Goal: Find specific page/section: Find specific page/section

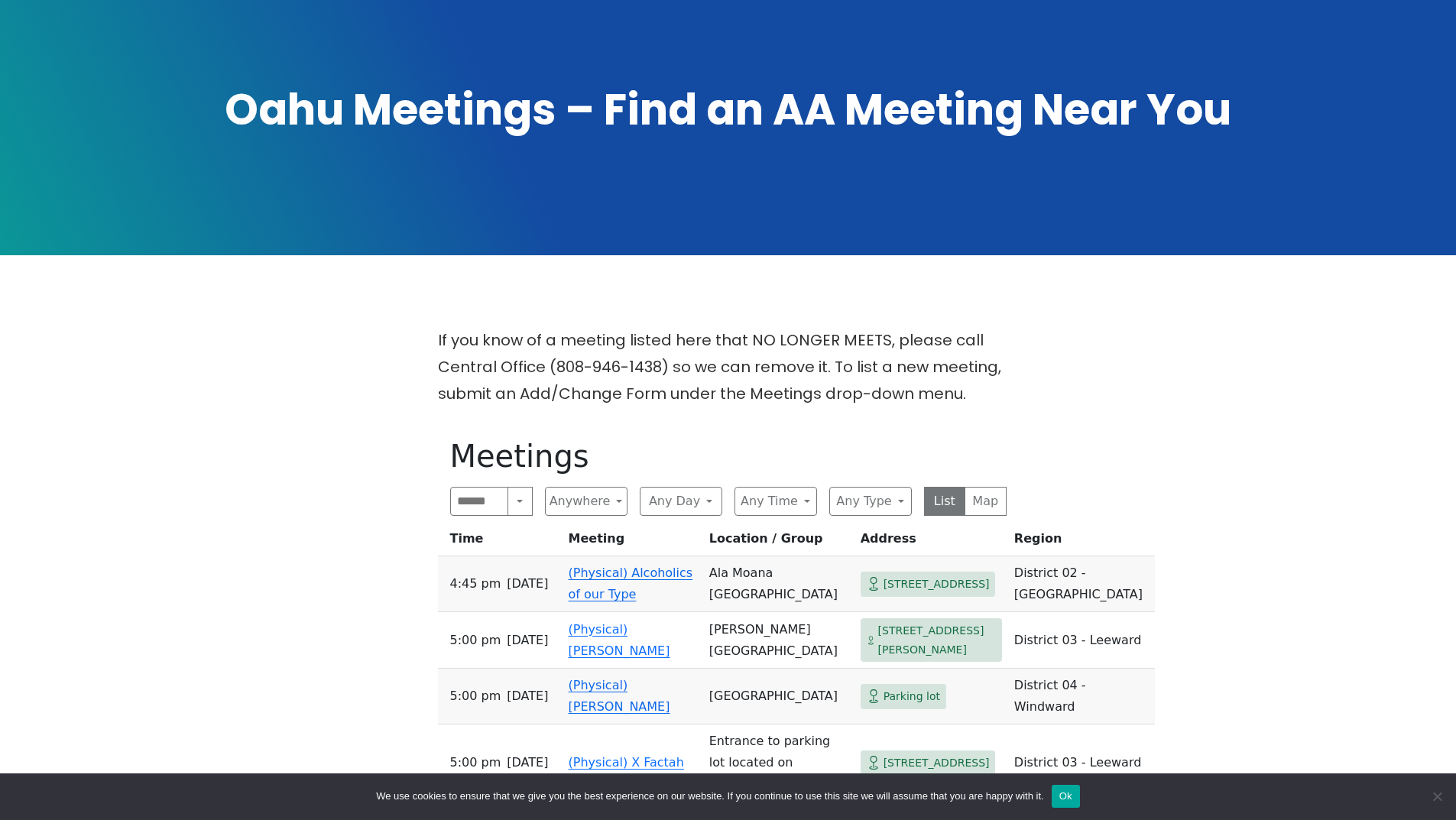
scroll to position [306, 0]
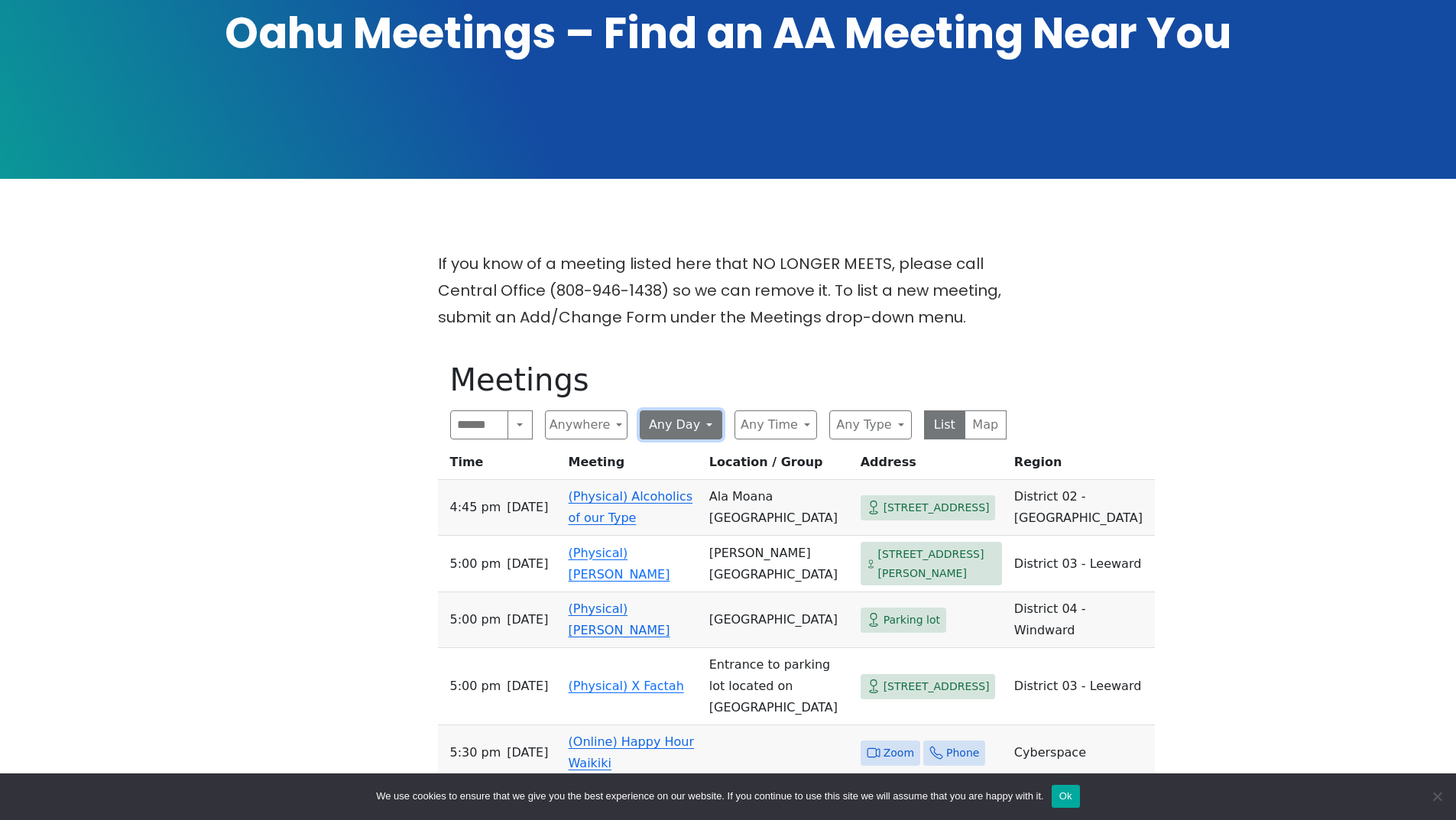
click at [711, 410] on button "Any Day" at bounding box center [680, 424] width 83 height 29
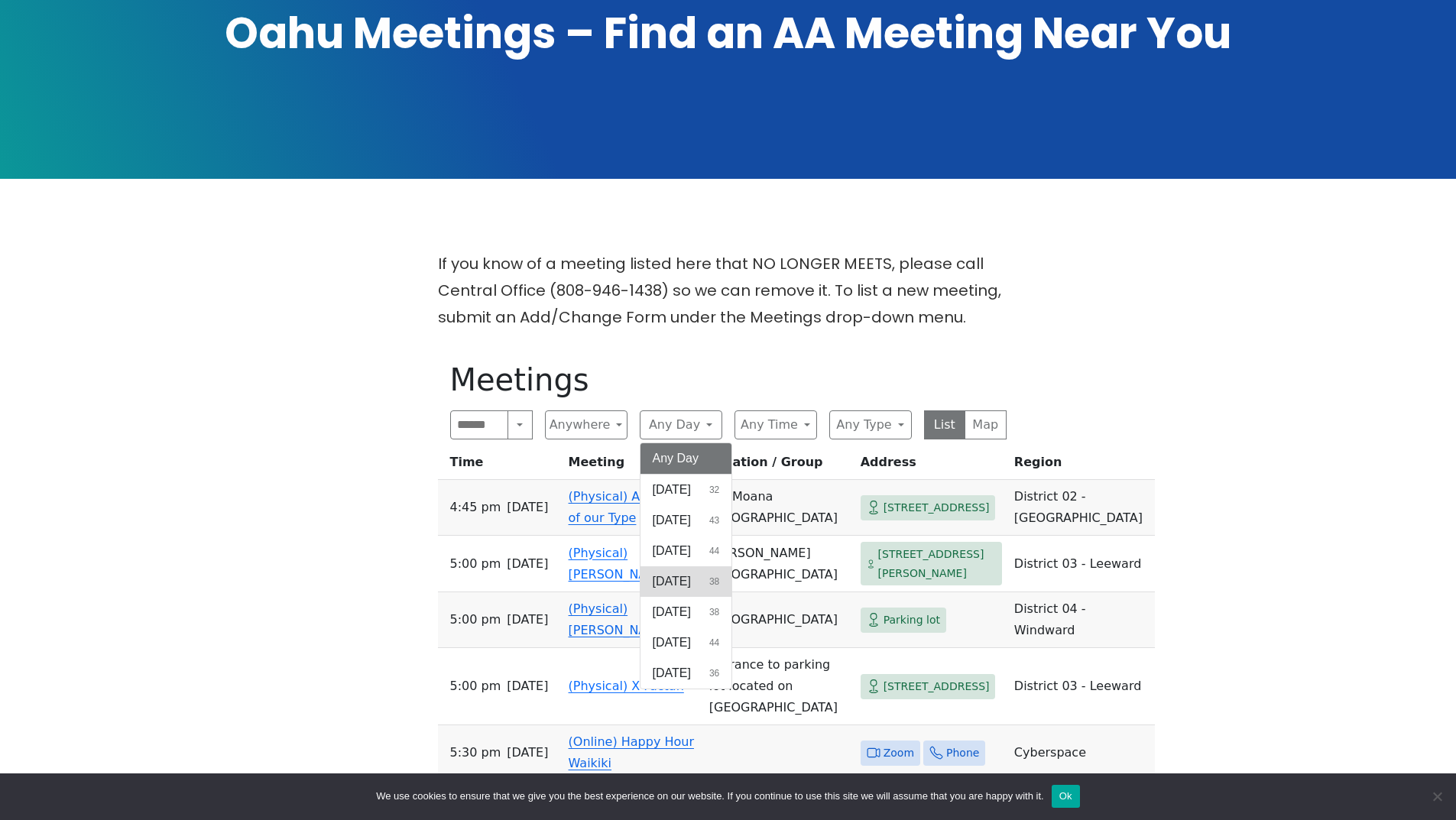
click at [684, 572] on span "[DATE]" at bounding box center [671, 581] width 38 height 18
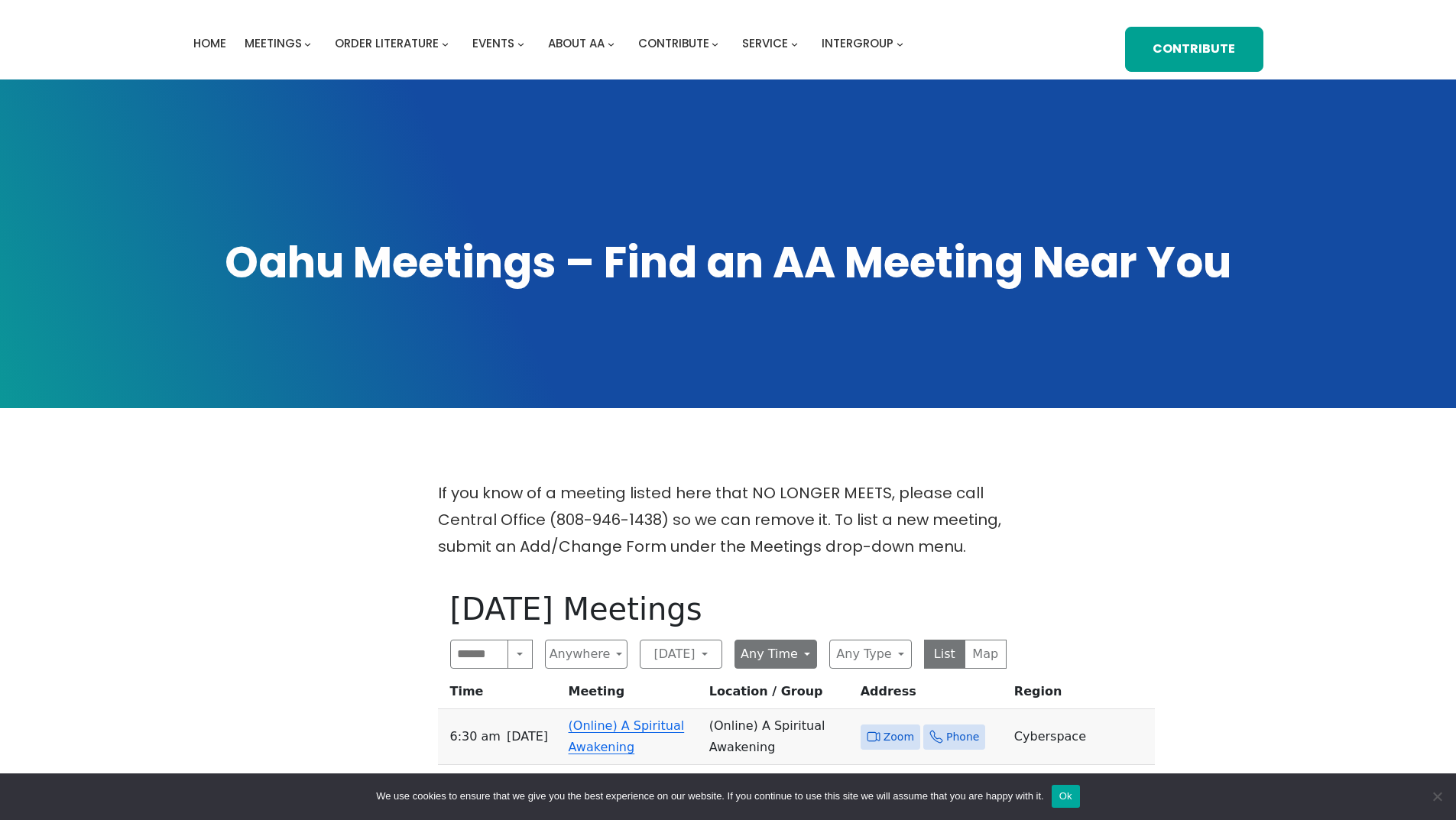
scroll to position [382, 0]
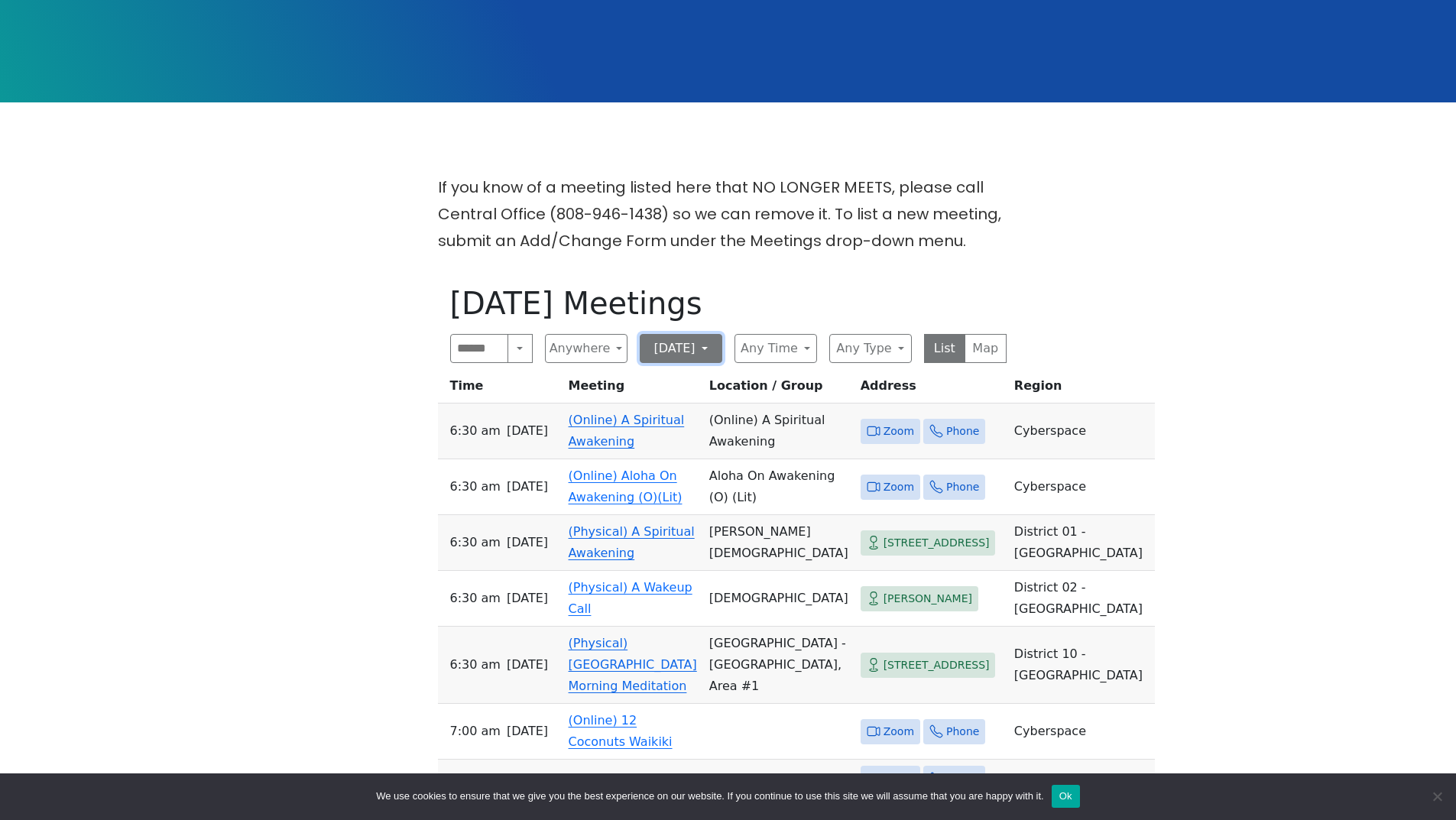
click at [697, 333] on button "[DATE]" at bounding box center [680, 347] width 83 height 29
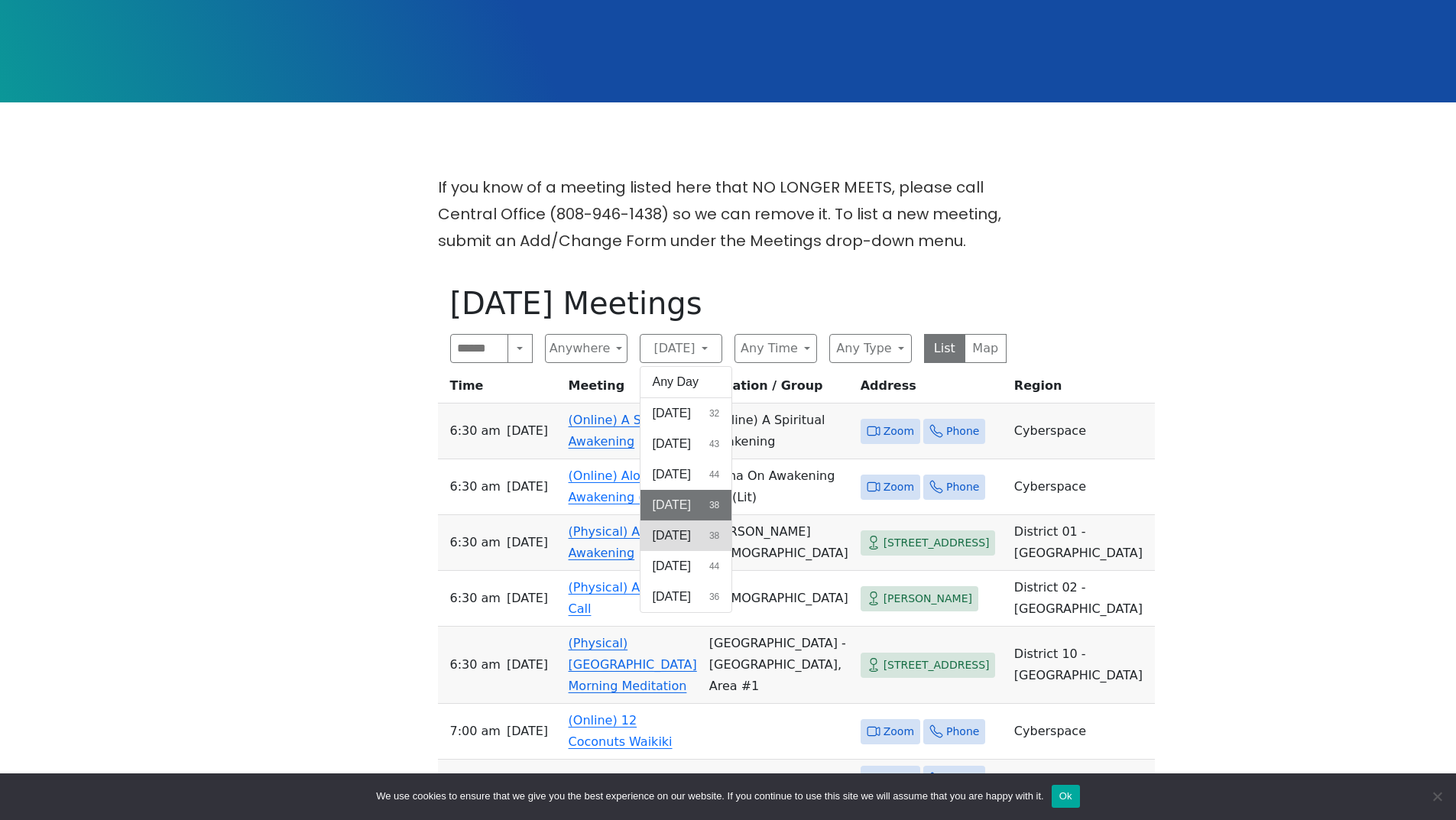
click at [691, 527] on span "[DATE]" at bounding box center [671, 535] width 38 height 18
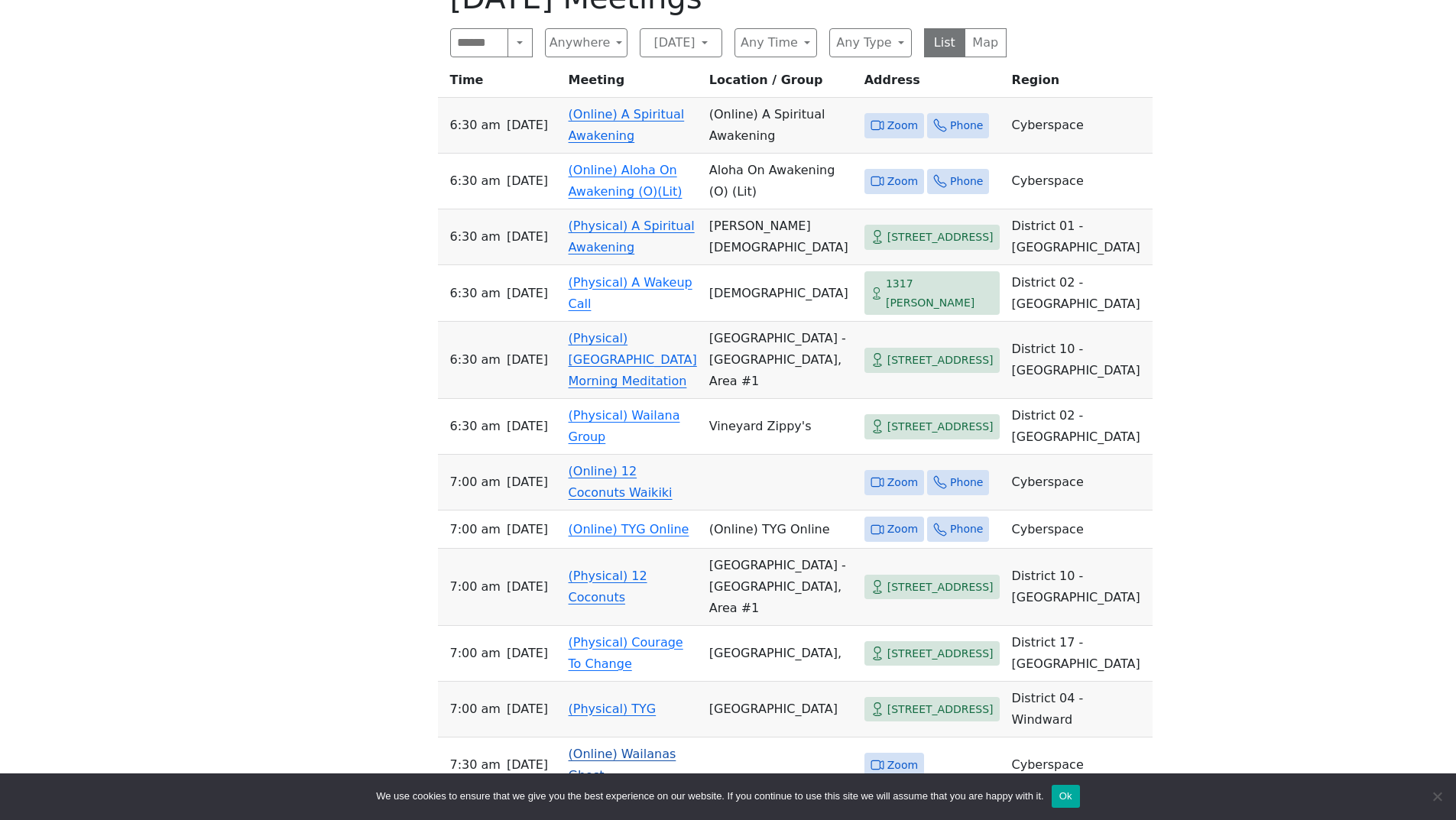
scroll to position [152, 0]
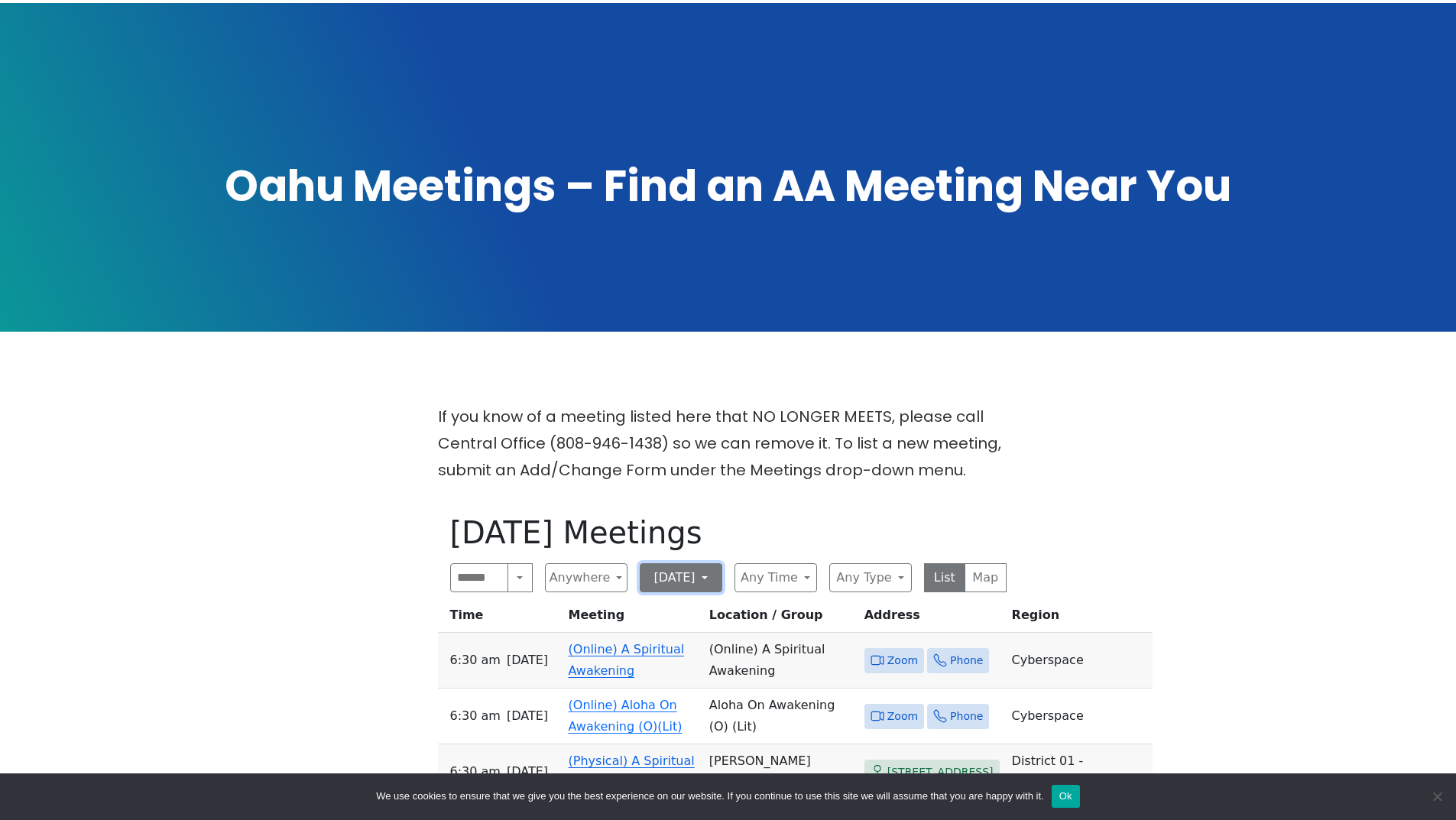
click at [715, 563] on button "[DATE]" at bounding box center [680, 577] width 83 height 29
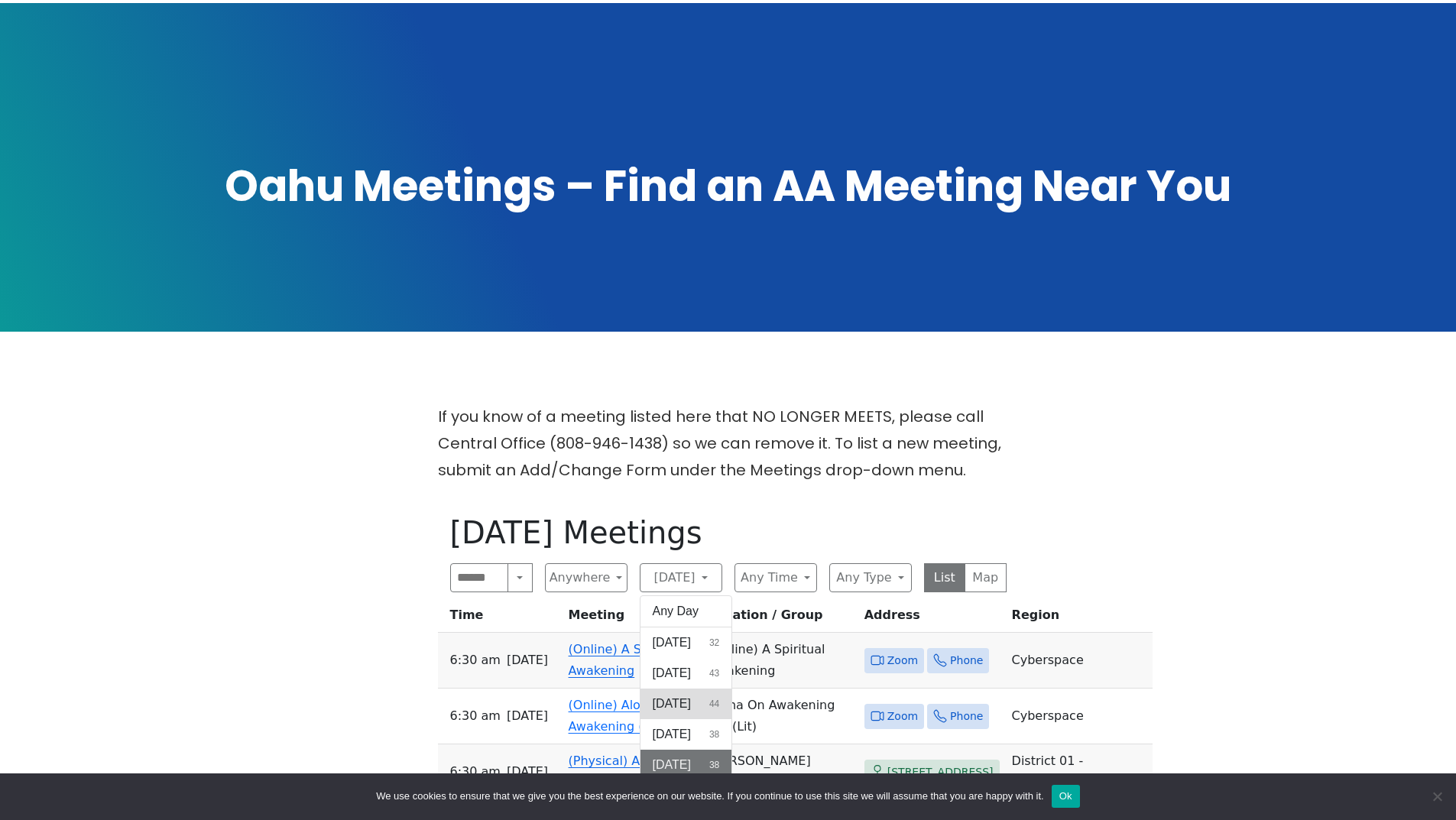
click at [686, 695] on span "[DATE]" at bounding box center [671, 703] width 38 height 18
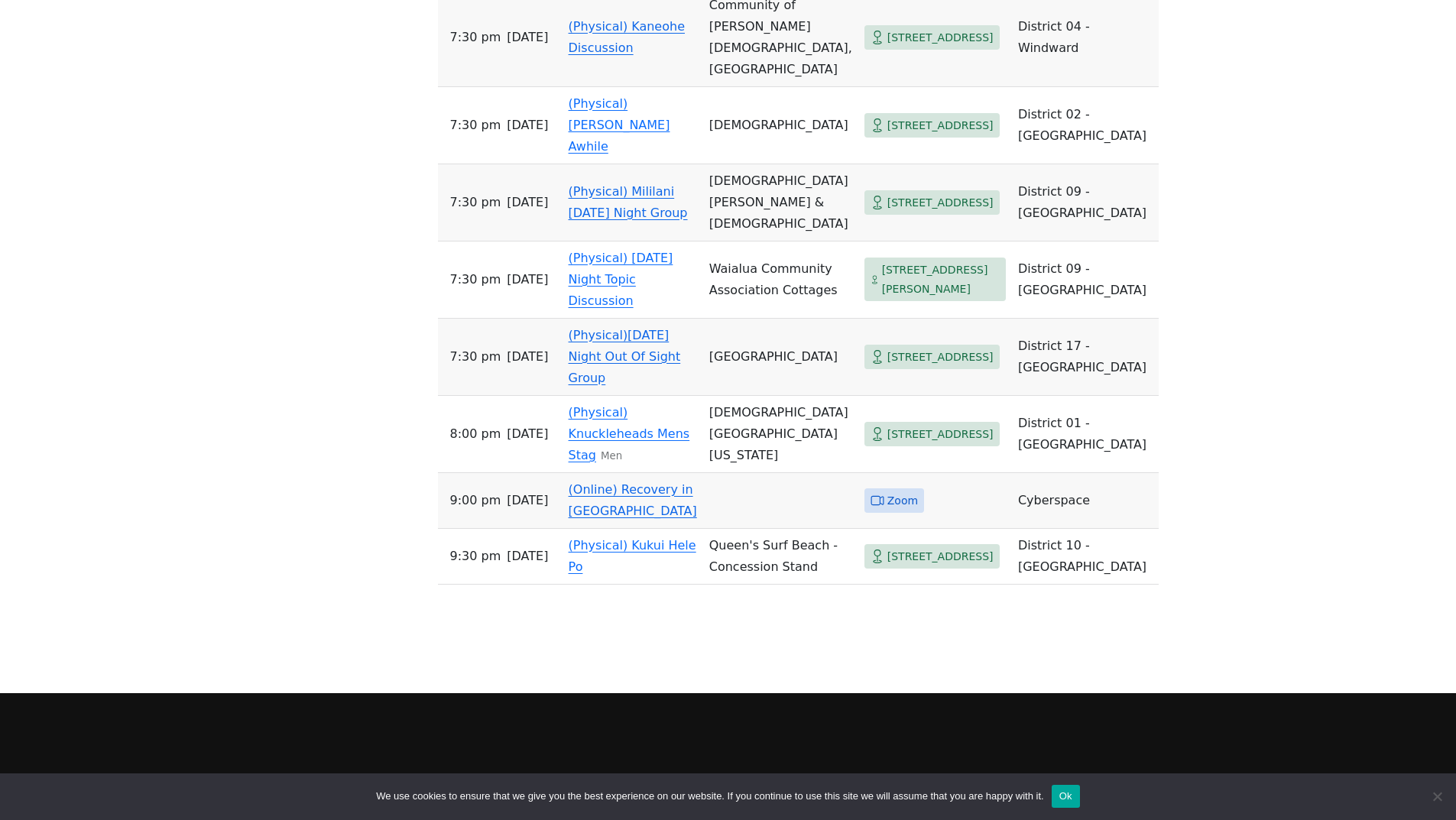
scroll to position [2444, 0]
